Goal: Navigation & Orientation: Go to known website

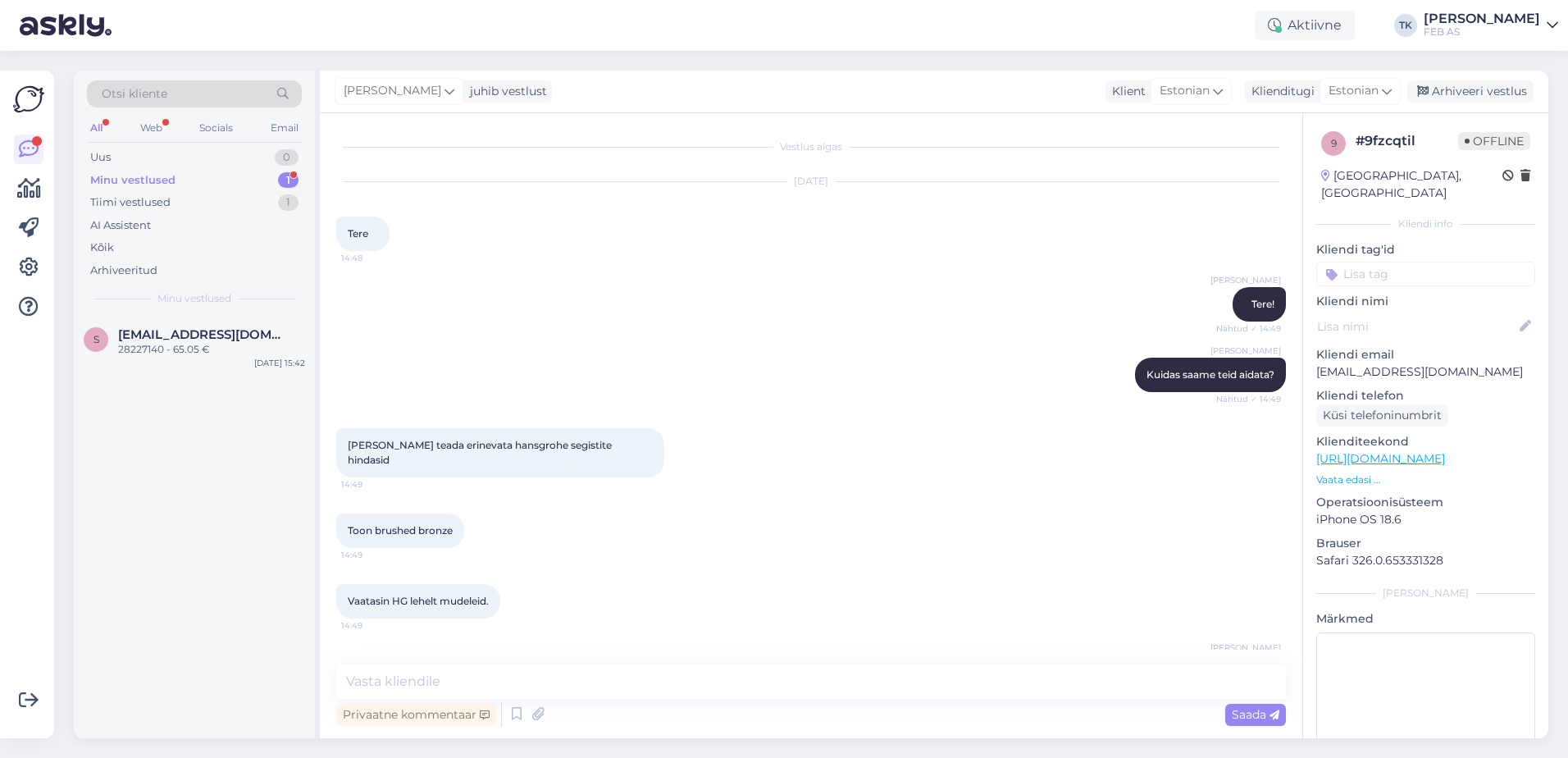
scroll to position [3273, 0]
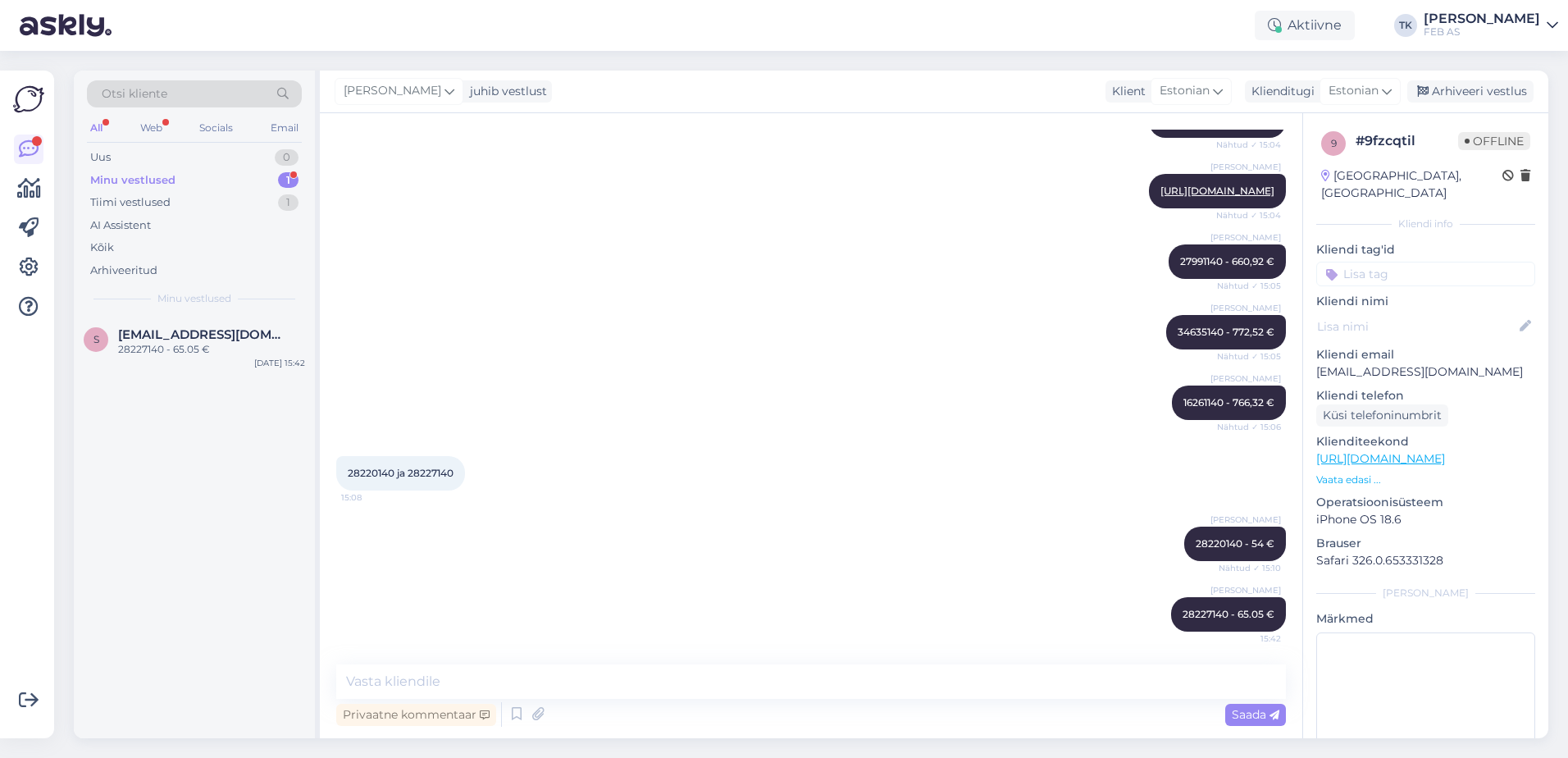
click at [1527, 28] on div "FEB AS" at bounding box center [1481, 32] width 116 height 13
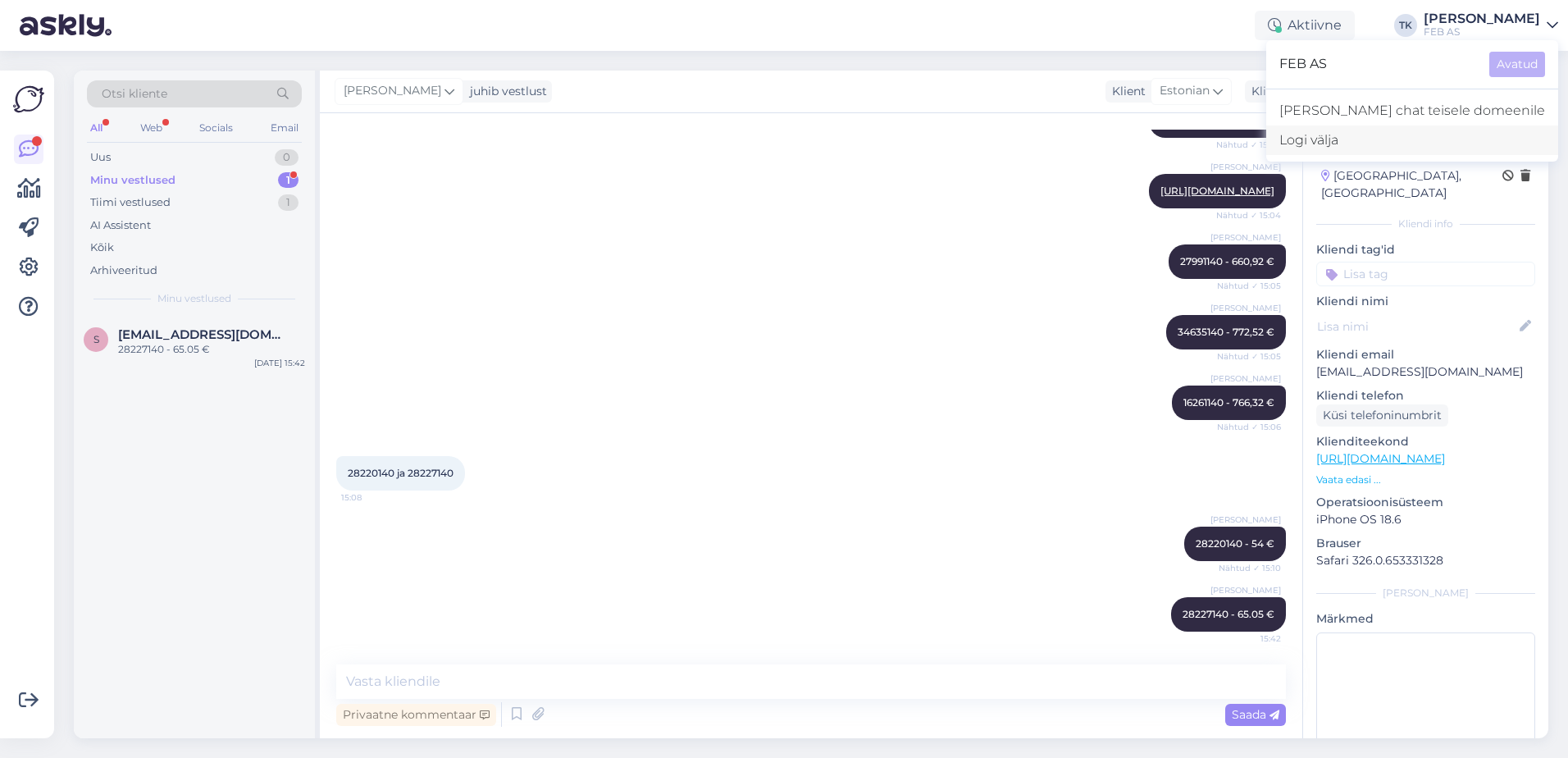
click at [1409, 138] on div "Logi välja" at bounding box center [1411, 140] width 292 height 29
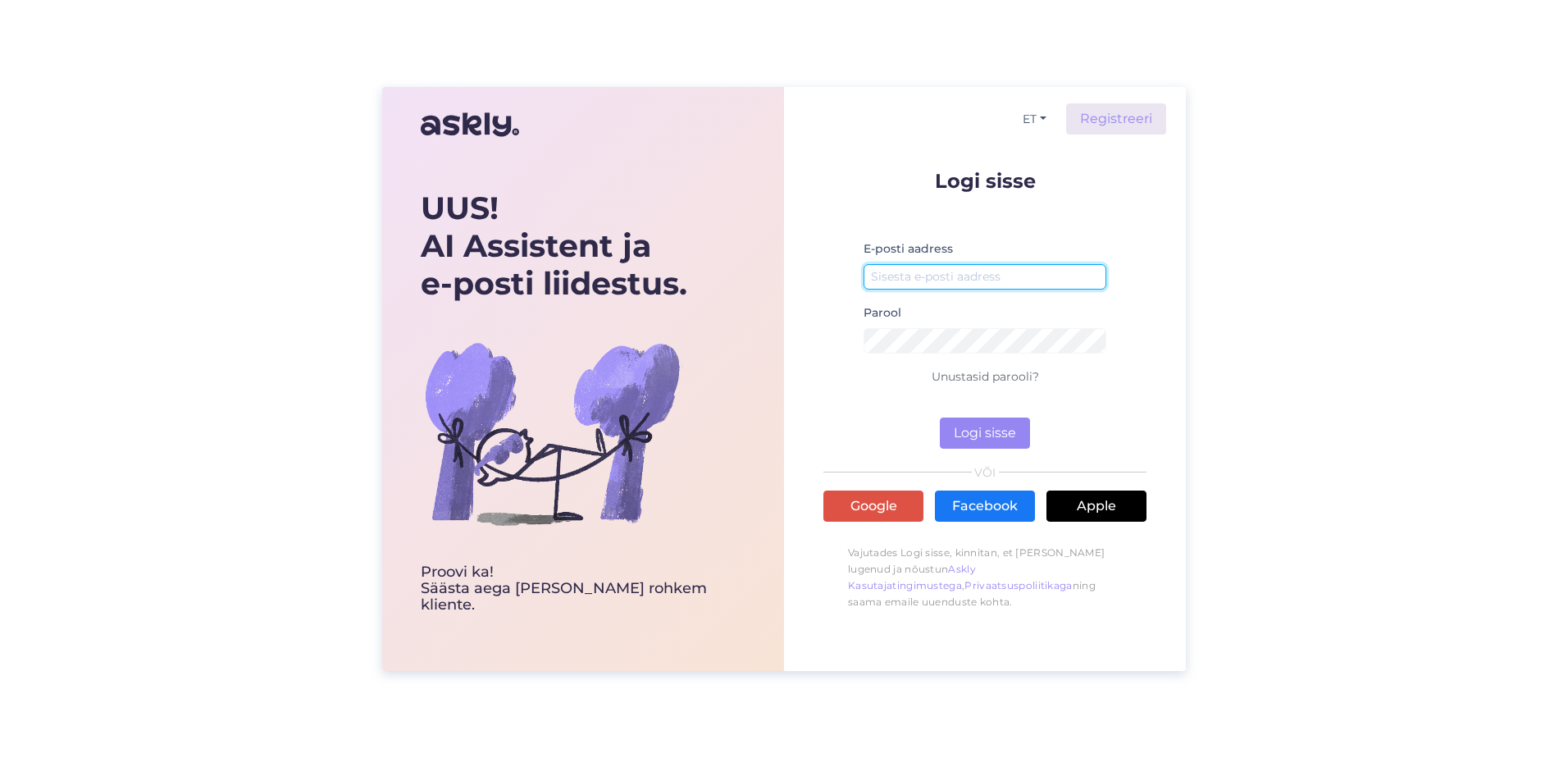
click at [965, 281] on input "email" at bounding box center [985, 277] width 243 height 25
type input "[EMAIL_ADDRESS][PERSON_NAME][DOMAIN_NAME]"
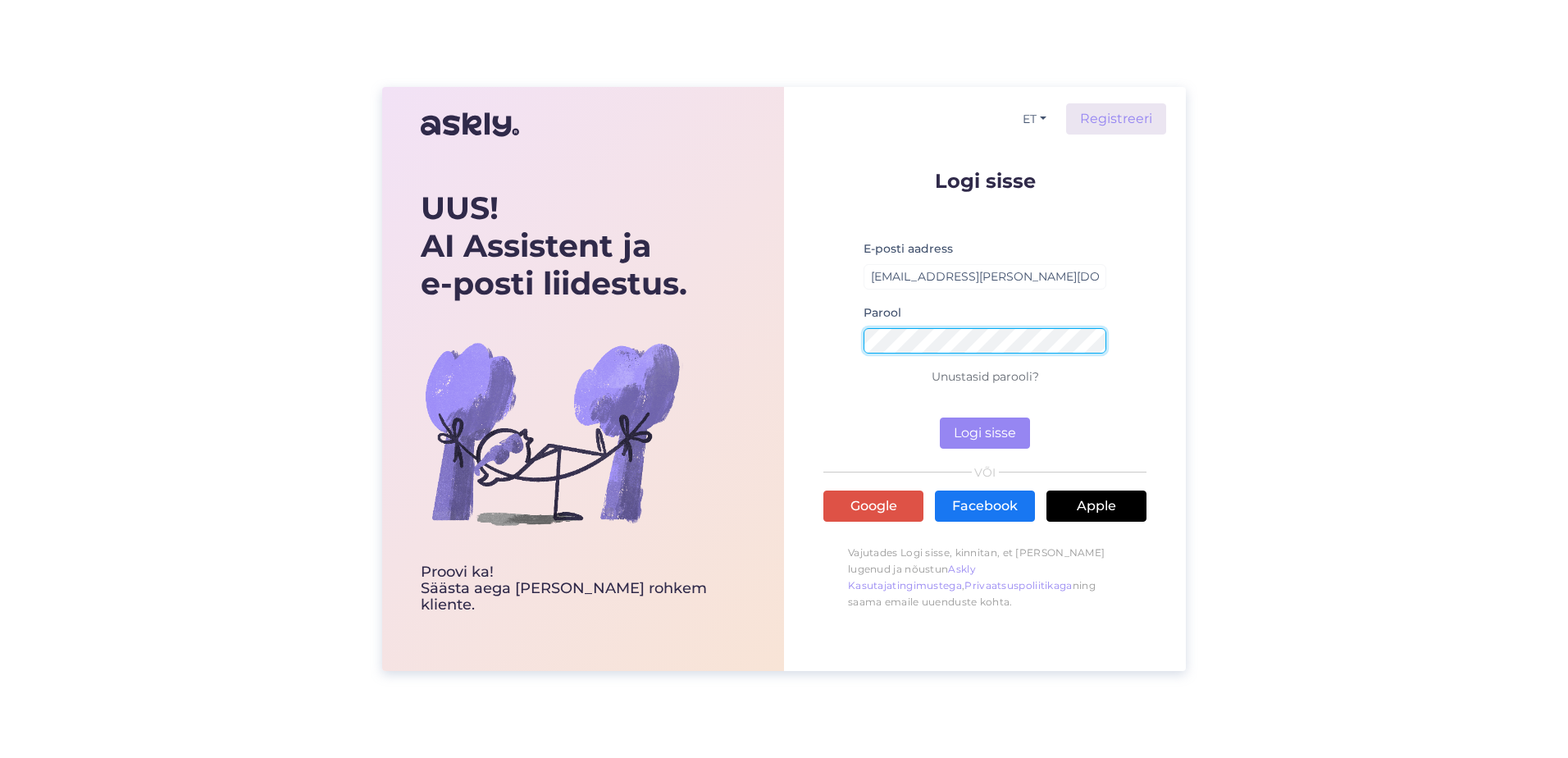
click at [939, 417] on button "Logi sisse" at bounding box center [985, 432] width 91 height 31
